Goal: Transaction & Acquisition: Obtain resource

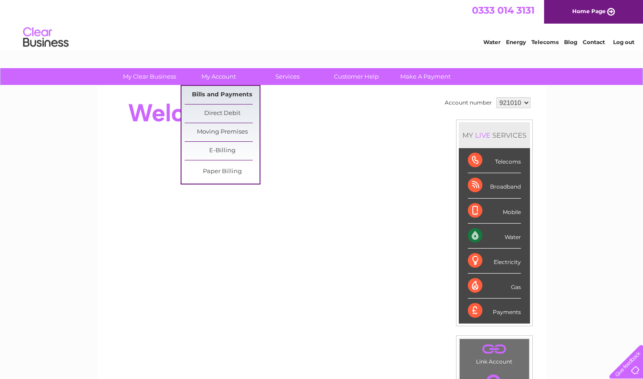
click at [206, 97] on link "Bills and Payments" at bounding box center [222, 95] width 75 height 18
click at [235, 93] on link "Bills and Payments" at bounding box center [222, 95] width 75 height 18
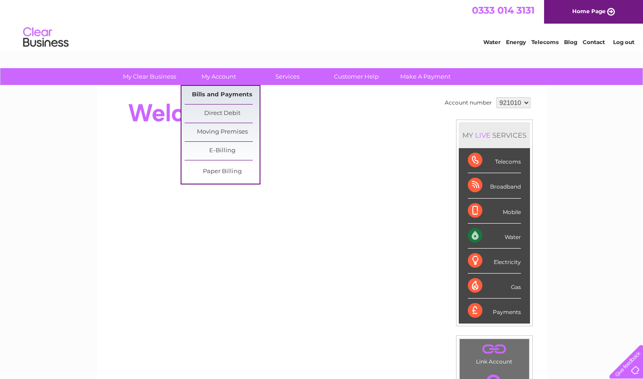
click at [235, 93] on link "Bills and Payments" at bounding box center [222, 95] width 75 height 18
click at [223, 90] on link "Bills and Payments" at bounding box center [222, 95] width 75 height 18
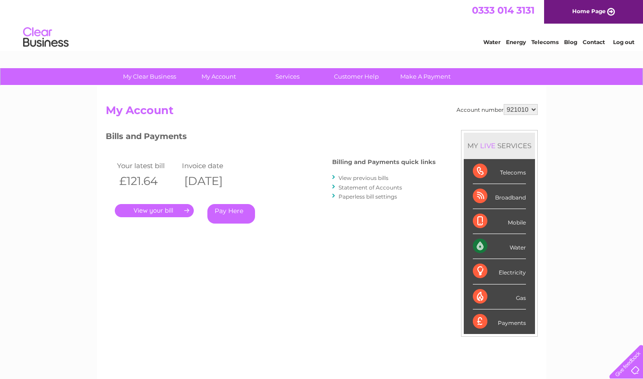
click at [155, 210] on link "." at bounding box center [154, 210] width 79 height 13
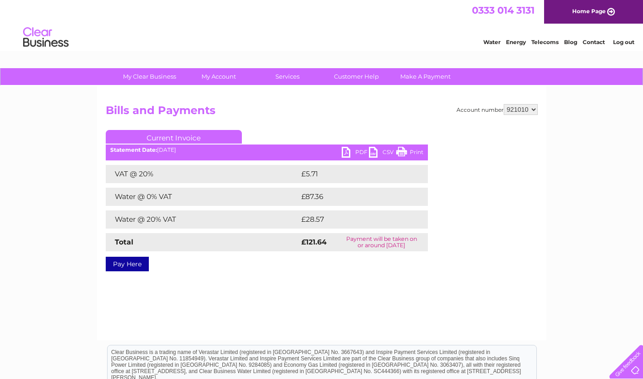
click at [349, 152] on link "PDF" at bounding box center [355, 153] width 27 height 13
